Goal: Check status: Check status

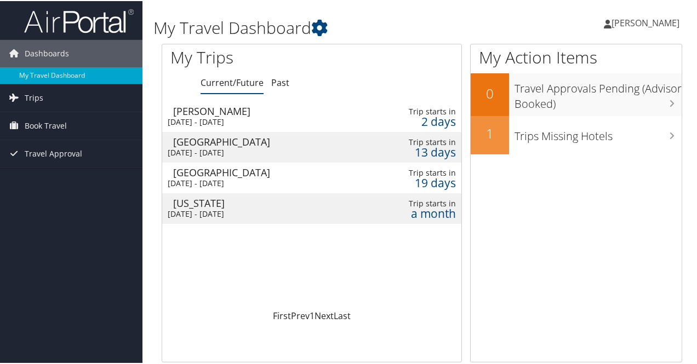
click at [217, 174] on div "[GEOGRAPHIC_DATA]" at bounding box center [266, 172] width 186 height 10
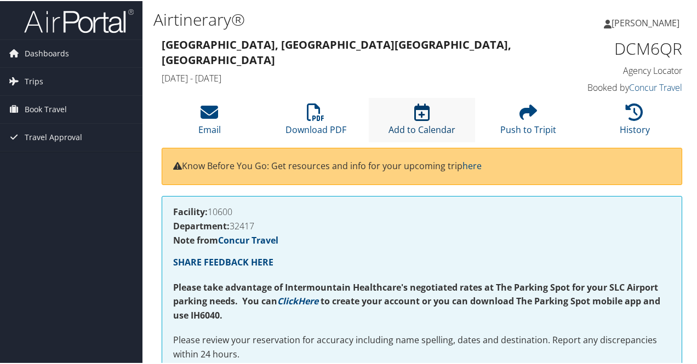
click at [423, 115] on icon at bounding box center [421, 111] width 15 height 18
click at [528, 111] on icon at bounding box center [529, 111] width 18 height 18
click at [422, 118] on icon at bounding box center [421, 111] width 15 height 18
